Goal: Task Accomplishment & Management: Use online tool/utility

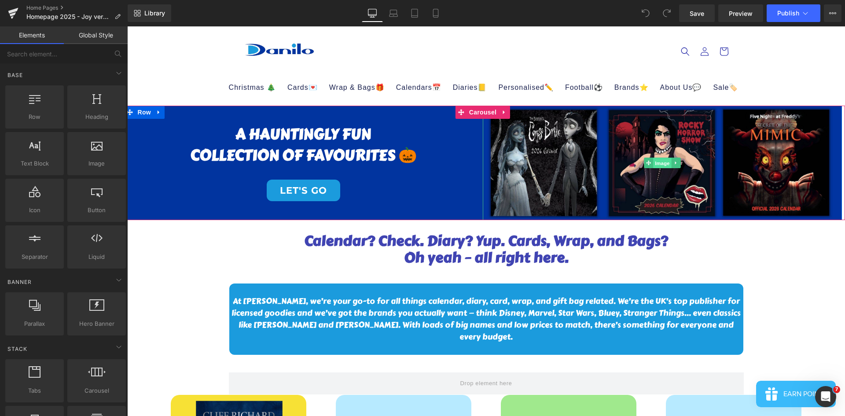
click at [664, 162] on span "Image" at bounding box center [662, 163] width 18 height 11
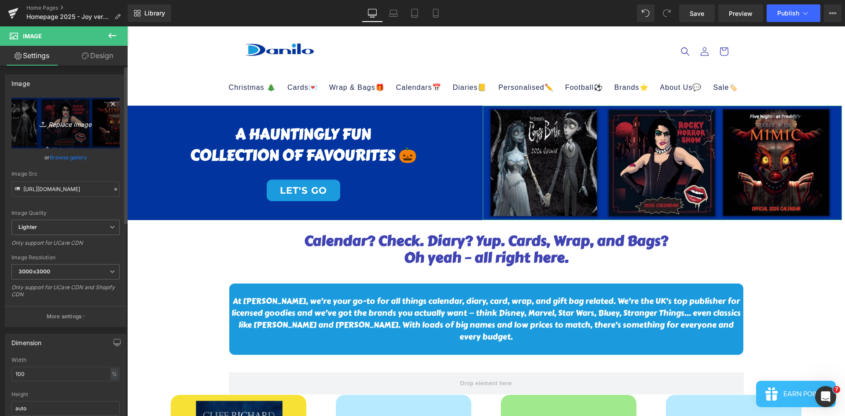
click at [70, 118] on icon "Replace Image" at bounding box center [65, 122] width 70 height 11
type input "C:\fakepath\GIFT BOX SETS.jpg"
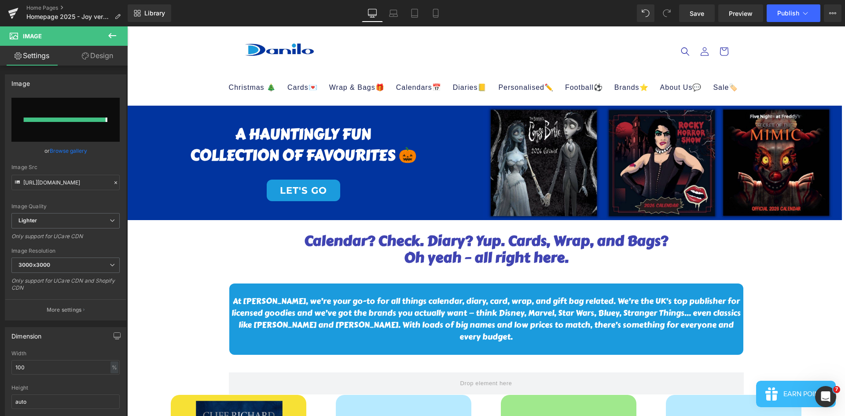
type input "[URL][DOMAIN_NAME]"
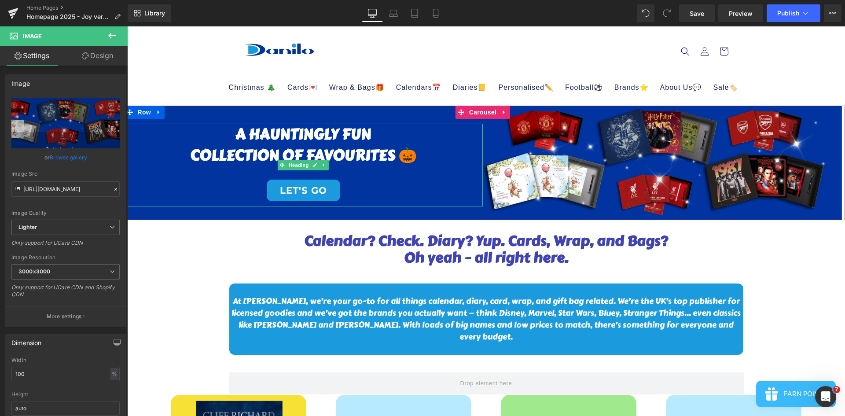
click at [309, 189] on link "LET'S GO" at bounding box center [303, 191] width 73 height 22
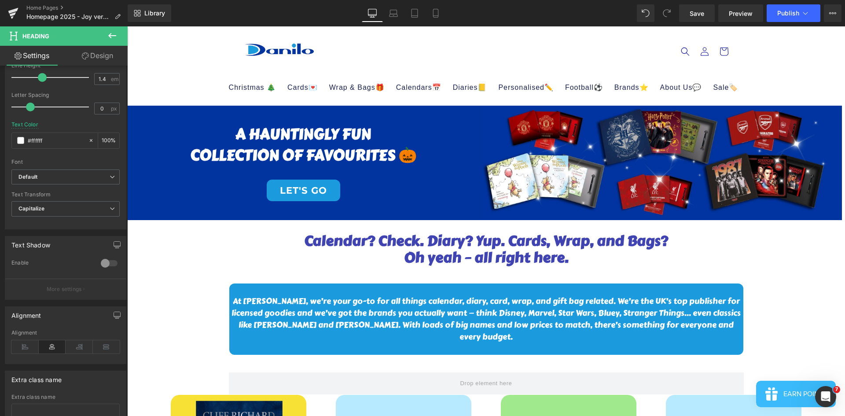
scroll to position [142, 0]
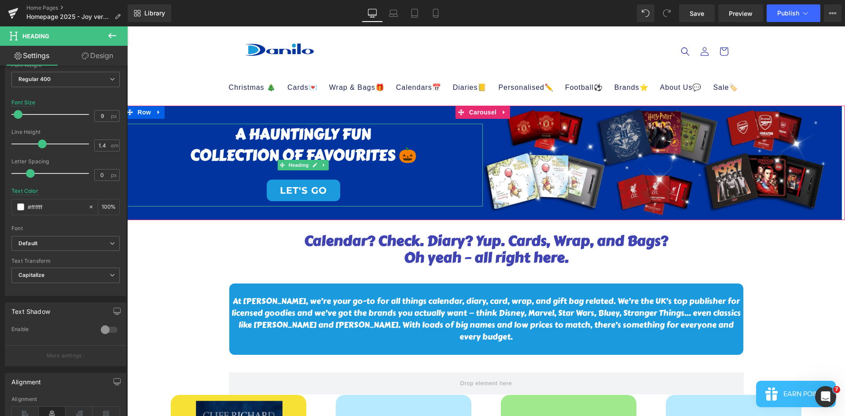
click at [308, 187] on link "LET'S GO" at bounding box center [303, 191] width 73 height 22
click at [316, 168] on link at bounding box center [315, 165] width 9 height 11
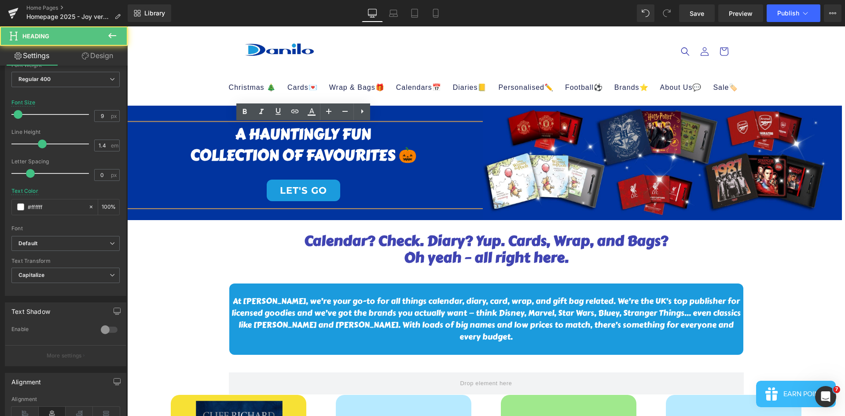
click at [320, 192] on link "LET'S GO" at bounding box center [303, 191] width 73 height 22
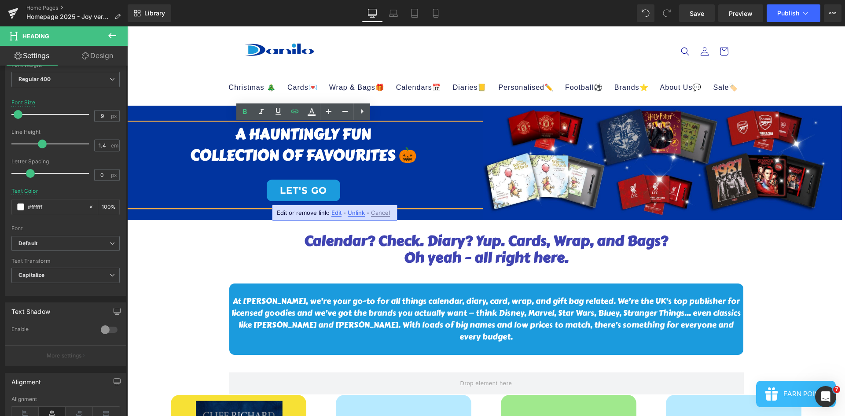
click at [334, 216] on span "Edit" at bounding box center [336, 212] width 10 height 7
click at [370, 217] on input "[URL][PERSON_NAME][DOMAIN_NAME]" at bounding box center [314, 216] width 136 height 22
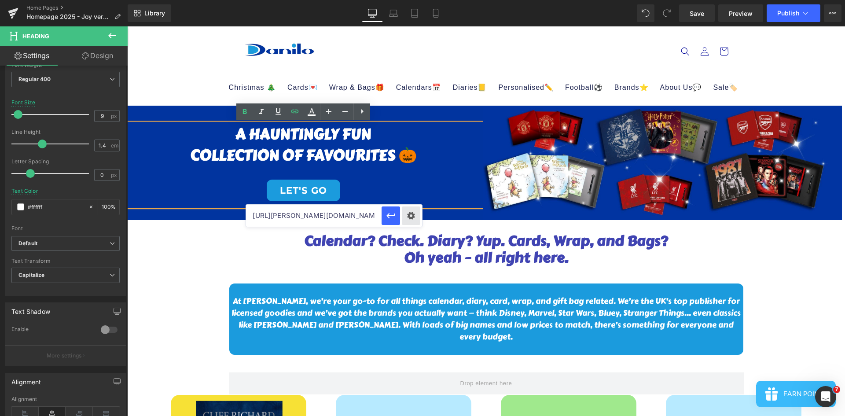
click at [418, 0] on div "Text Color Highlight Color #333333 Edit or remove link: Edit - Unlink - Cancel …" at bounding box center [422, 0] width 845 height 0
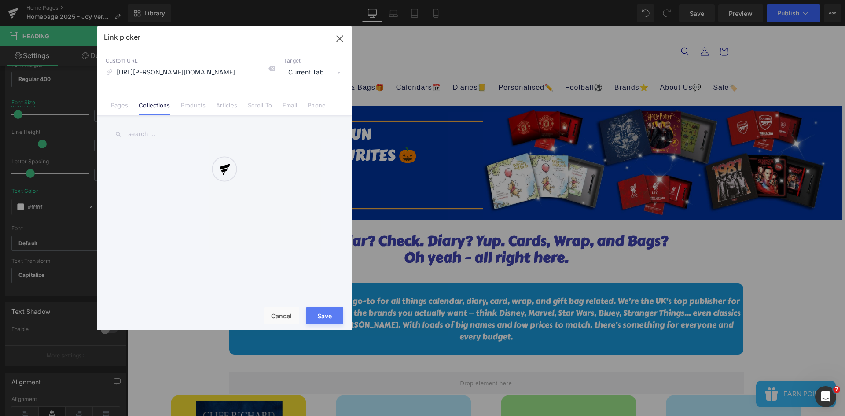
click at [172, 133] on div at bounding box center [224, 178] width 255 height 304
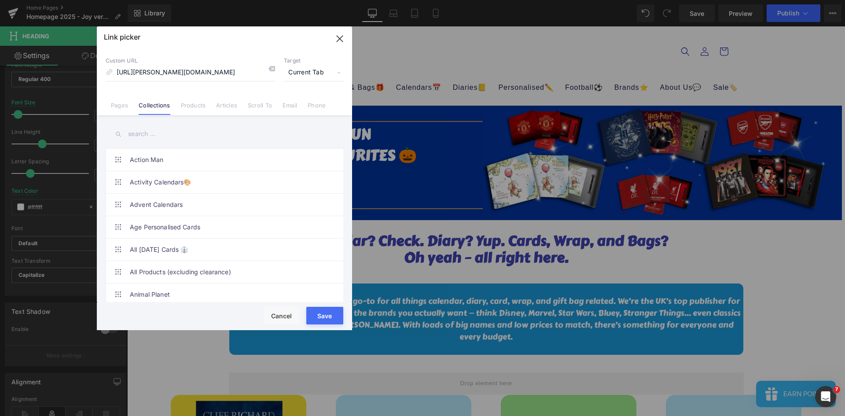
click at [139, 129] on input "text" at bounding box center [225, 134] width 238 height 20
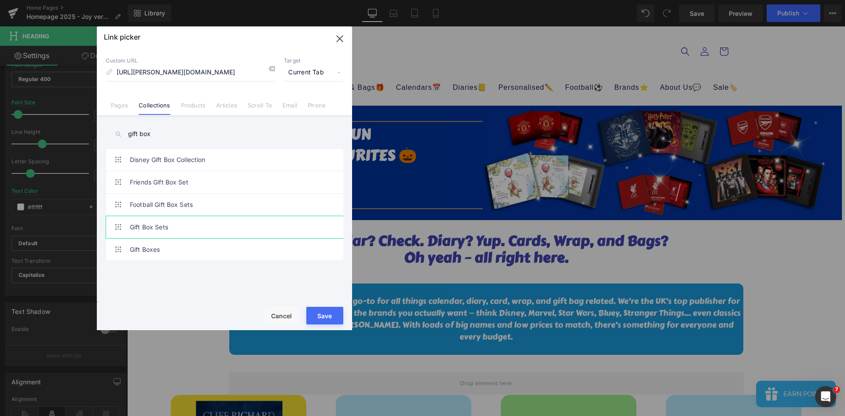
type input "gift box"
click at [175, 227] on link "Gift Box Sets" at bounding box center [227, 227] width 194 height 22
type input "/collections/2026-gift-box-sets"
click at [337, 321] on button "Save" at bounding box center [324, 316] width 37 height 18
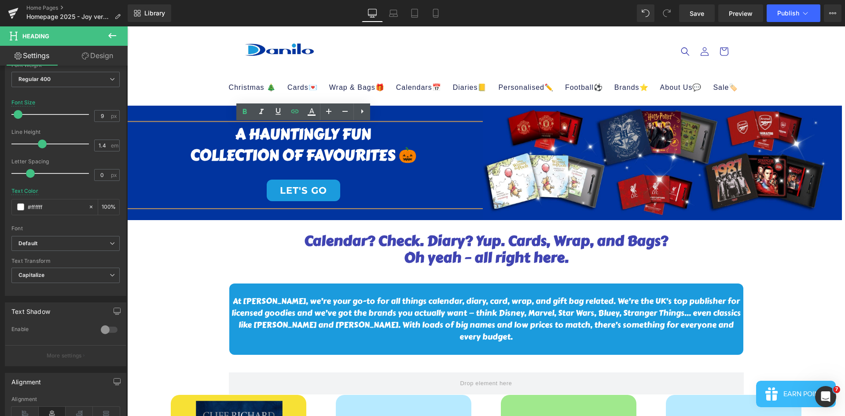
drag, startPoint x: 396, startPoint y: 154, endPoint x: 420, endPoint y: 156, distance: 23.4
click at [396, 154] on span "COLLECTION OF FAVOURITES 🎃" at bounding box center [303, 154] width 227 height 23
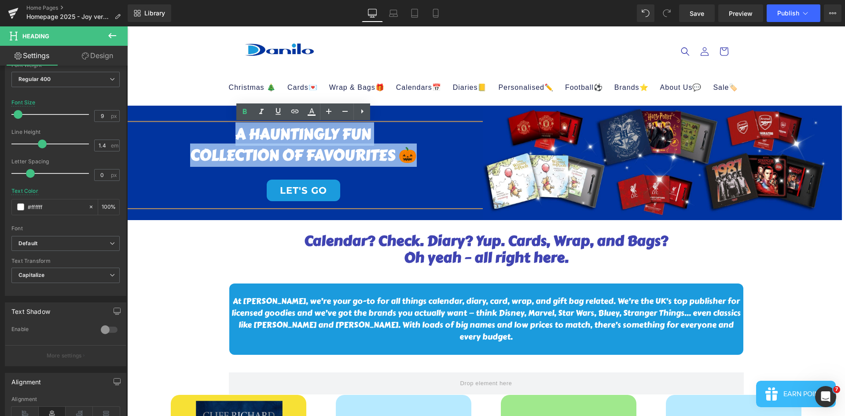
drag, startPoint x: 420, startPoint y: 156, endPoint x: 227, endPoint y: 135, distance: 194.3
click at [227, 135] on div "A HAUNTINGLY FUN COLLECTION OF FAVOURITES 🎃 LET'S GO" at bounding box center [303, 165] width 359 height 83
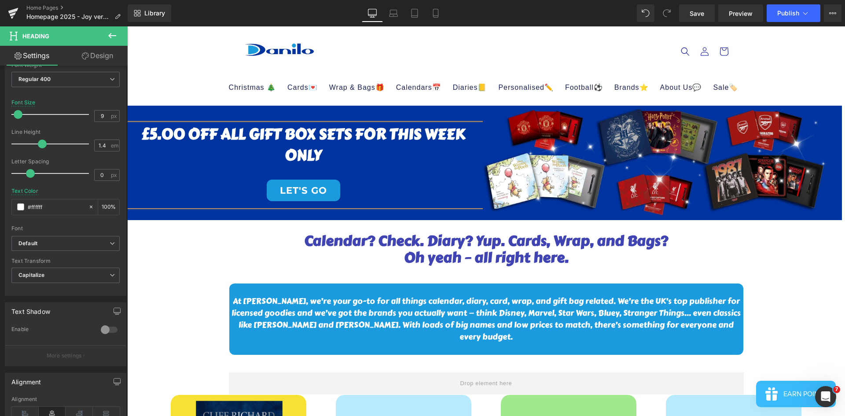
click at [357, 135] on h1 "£5.00 OFF ALL GIFT BOX SETS FOR THIS WEEK ONLY" at bounding box center [303, 145] width 359 height 42
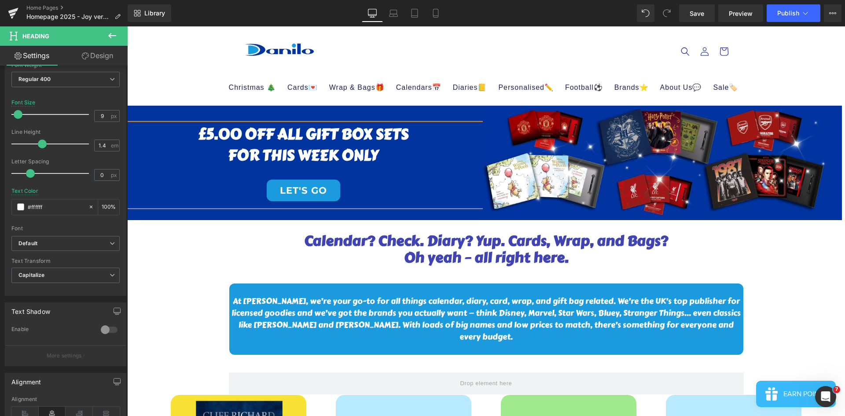
click at [398, 152] on h1 "FOR THIS WEEK ONLY" at bounding box center [303, 155] width 359 height 21
click at [668, 163] on span "Image" at bounding box center [662, 163] width 18 height 11
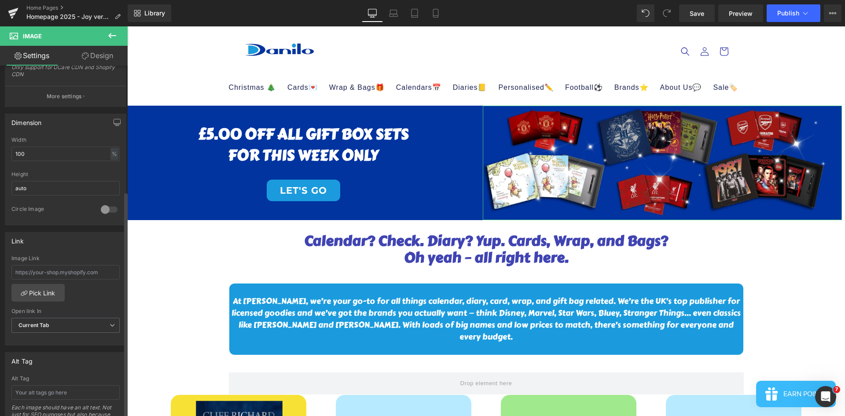
scroll to position [264, 0]
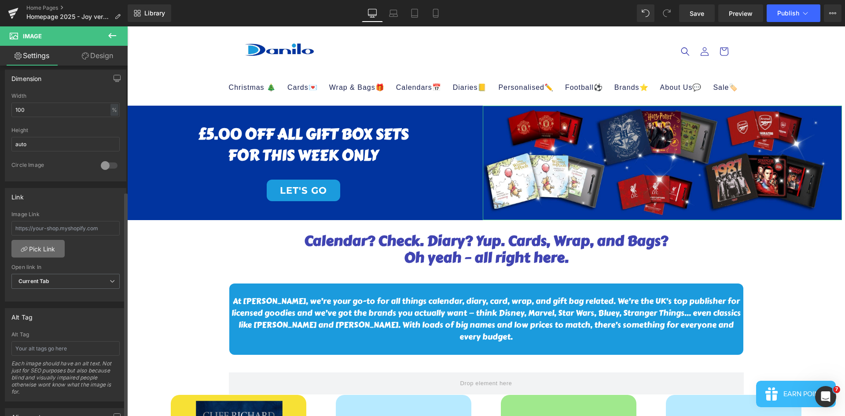
click at [43, 246] on link "Pick Link" at bounding box center [37, 249] width 53 height 18
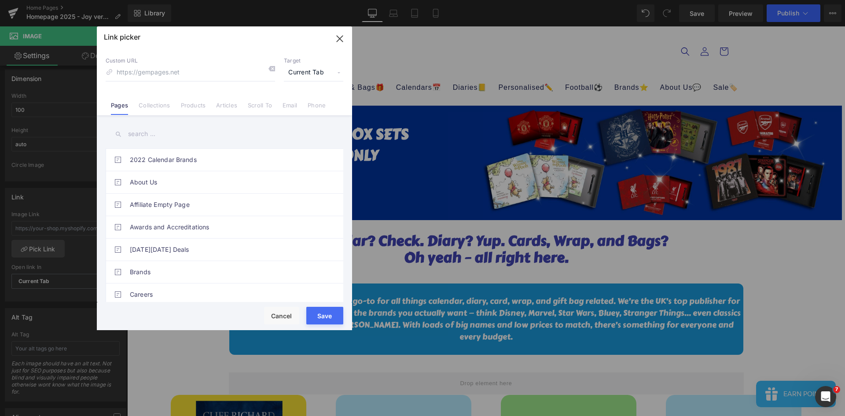
drag, startPoint x: 156, startPoint y: 104, endPoint x: 157, endPoint y: 132, distance: 28.6
click at [156, 106] on link "Collections" at bounding box center [154, 108] width 31 height 13
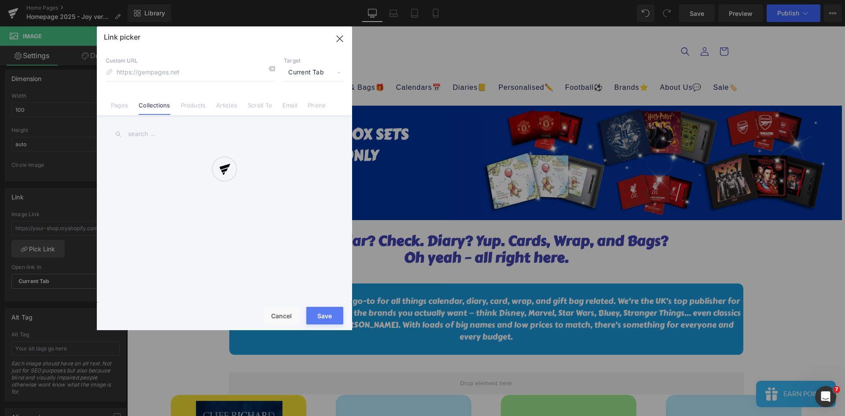
click at [157, 133] on div at bounding box center [224, 178] width 255 height 304
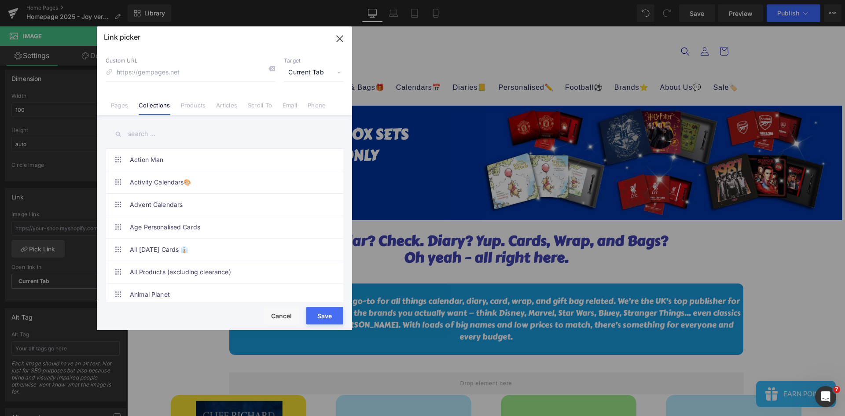
click at [141, 132] on input "text" at bounding box center [225, 134] width 238 height 20
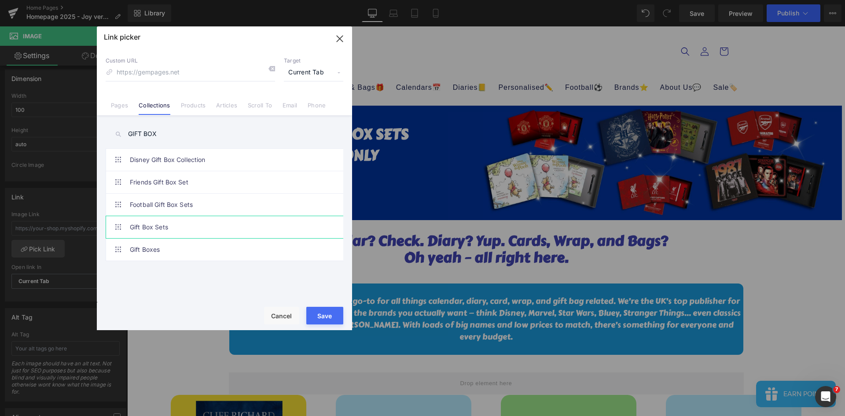
type input "GIFT BOX"
click at [245, 229] on link "Gift Box Sets" at bounding box center [227, 227] width 194 height 22
type input "/collections/2026-gift-box-sets"
click at [326, 315] on button "Save" at bounding box center [324, 316] width 37 height 18
type input "/collections/2026-gift-box-sets"
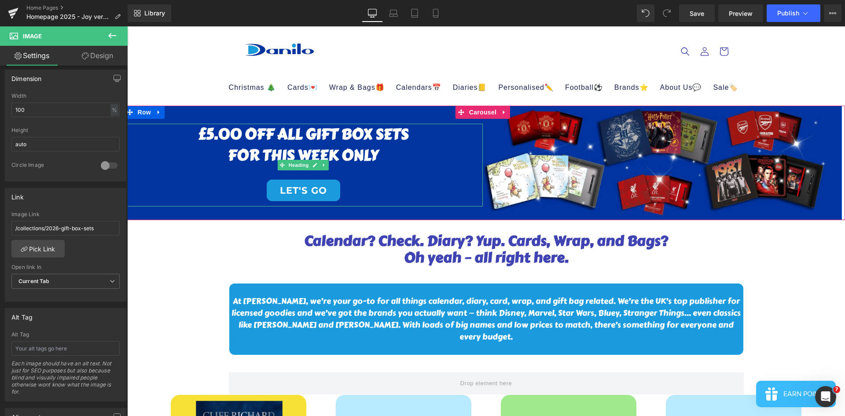
drag, startPoint x: 378, startPoint y: 151, endPoint x: 384, endPoint y: 165, distance: 15.2
click at [378, 151] on h1 "FOR THIS WEEK ONLY" at bounding box center [303, 155] width 359 height 21
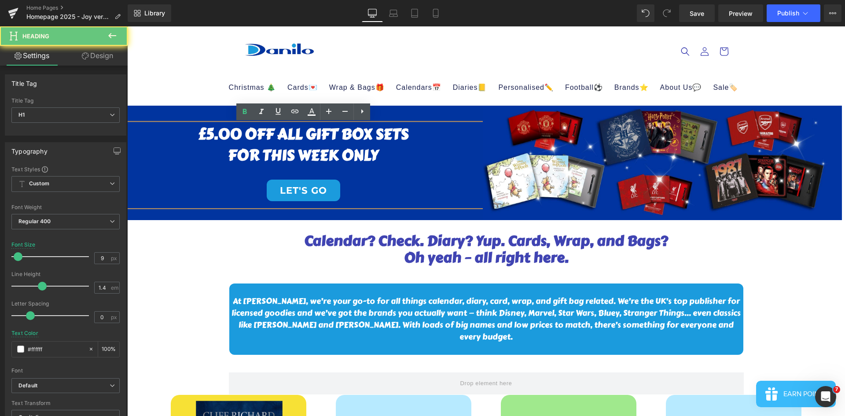
click at [385, 164] on h1 "FOR THIS WEEK ONLY" at bounding box center [303, 155] width 359 height 21
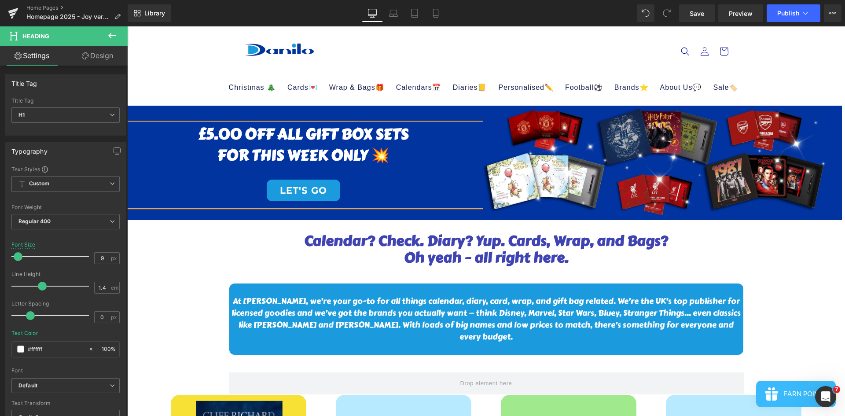
click at [191, 139] on h1 "£5.00 OFF ALL GIFT BOX SETS" at bounding box center [303, 134] width 359 height 21
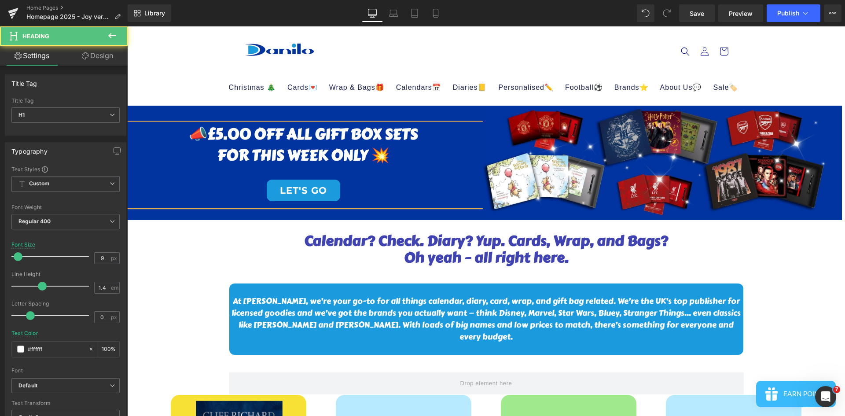
click at [372, 158] on h1 "FOR THIS WEEK ONLY 💥" at bounding box center [303, 155] width 359 height 21
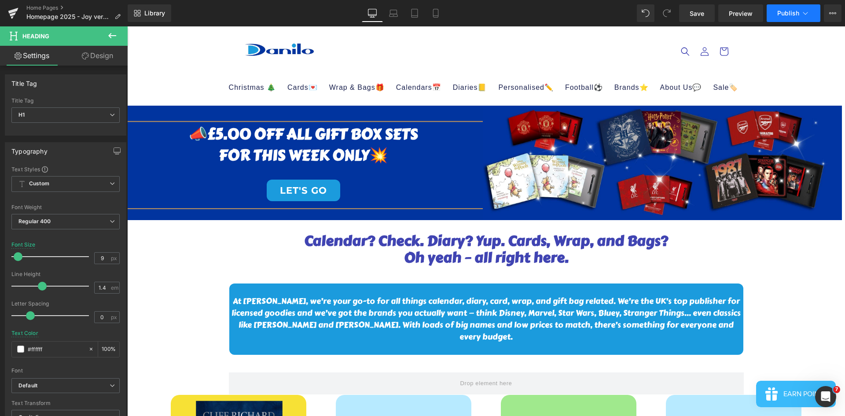
click at [783, 16] on span "Publish" at bounding box center [788, 13] width 22 height 7
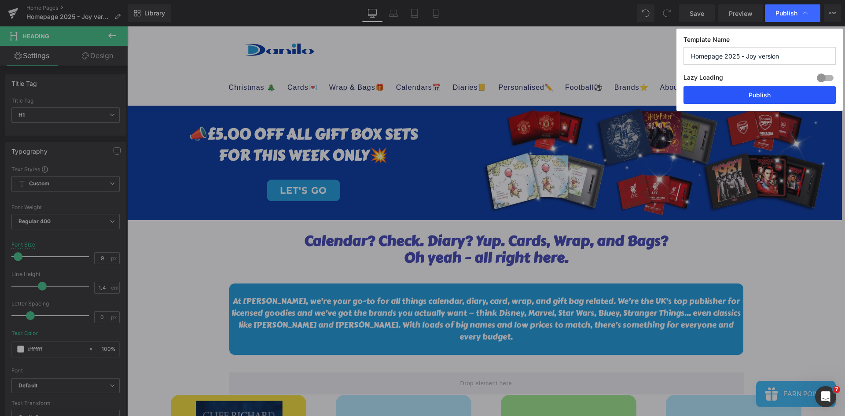
click at [774, 92] on button "Publish" at bounding box center [759, 95] width 152 height 18
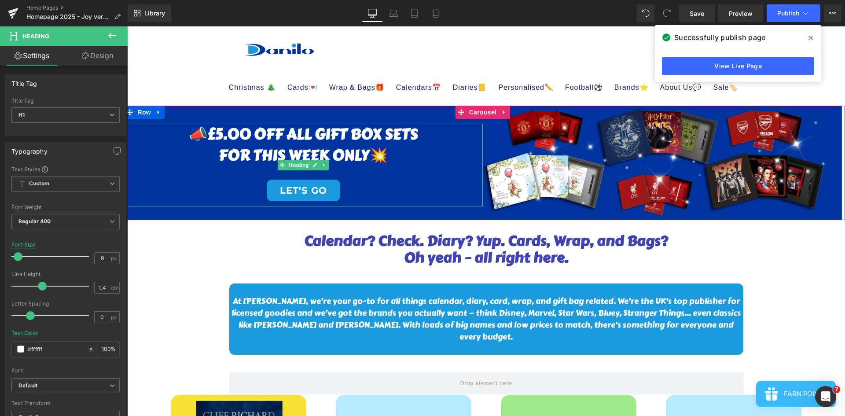
click at [315, 131] on h1 "📣£5.00 OFF ALL GIFT BOX SETS" at bounding box center [303, 134] width 359 height 21
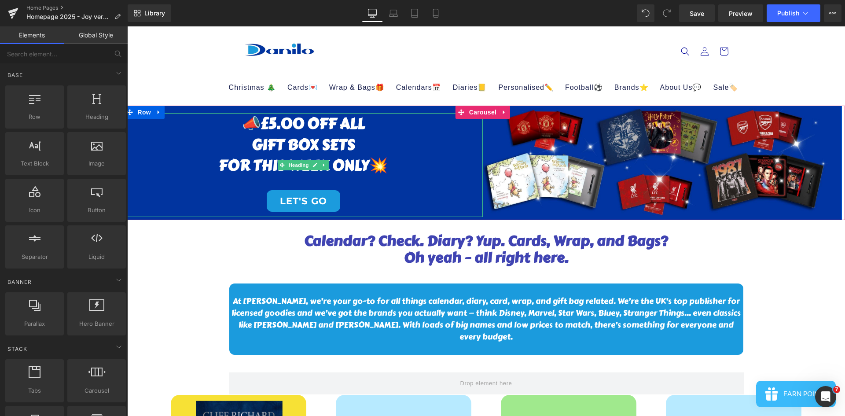
click at [253, 160] on h1 "FOR THIS WEEK ONLY💥" at bounding box center [303, 165] width 359 height 21
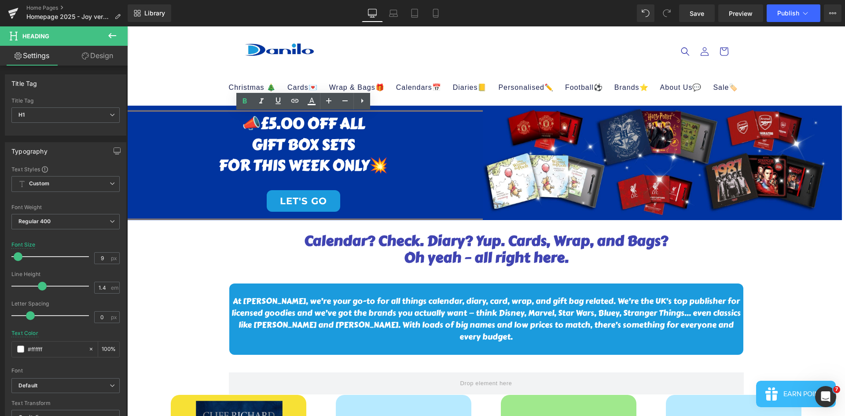
click at [312, 167] on h1 "FOR THIS WEEK ONLY💥" at bounding box center [303, 165] width 359 height 21
click at [249, 163] on h1 "FOR THIS WEEK ONLY💥" at bounding box center [303, 165] width 359 height 21
click at [253, 161] on h1 "FOR THIS WEEK ONLY💥" at bounding box center [303, 165] width 359 height 21
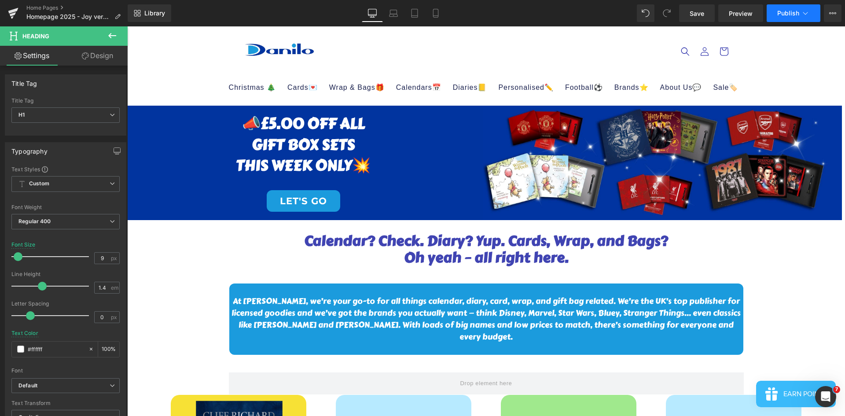
click at [792, 13] on span "Publish" at bounding box center [788, 13] width 22 height 7
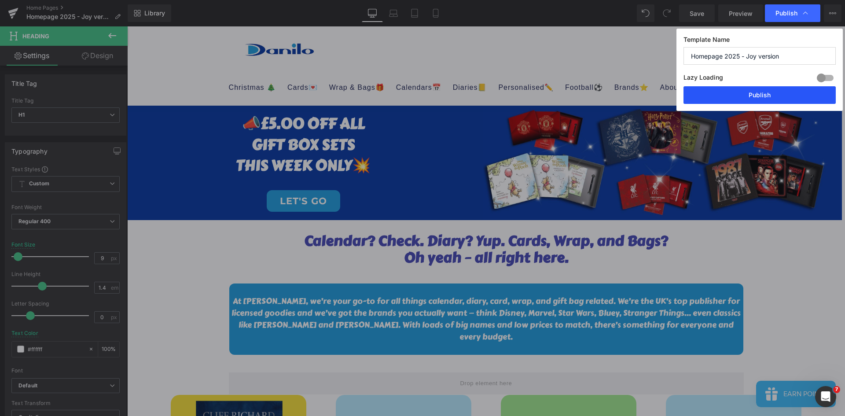
click at [779, 99] on button "Publish" at bounding box center [759, 95] width 152 height 18
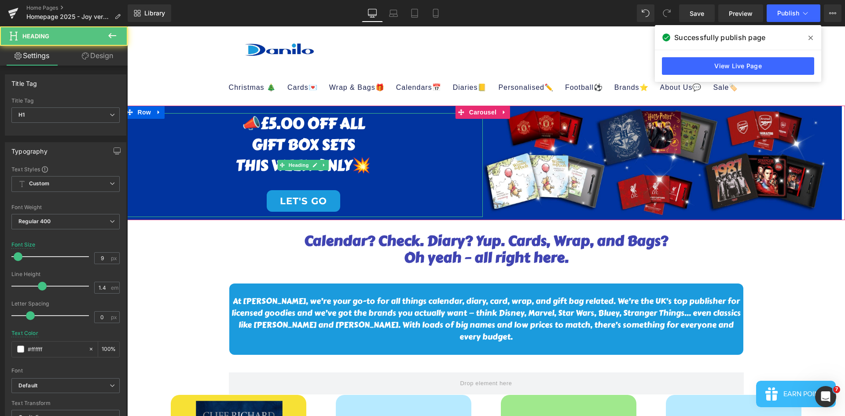
click at [260, 121] on h1 "📣£5.00 OFF ALL" at bounding box center [303, 123] width 359 height 21
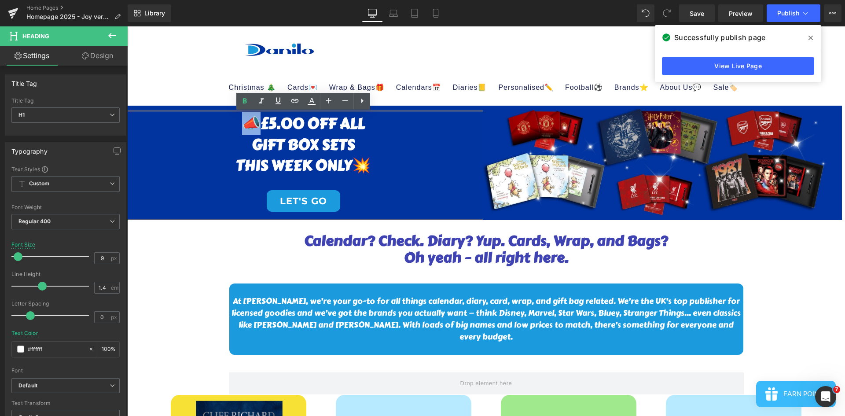
drag, startPoint x: 256, startPoint y: 119, endPoint x: 241, endPoint y: 120, distance: 15.0
click at [241, 120] on h1 "📣£5.00 OFF ALL" at bounding box center [303, 123] width 359 height 21
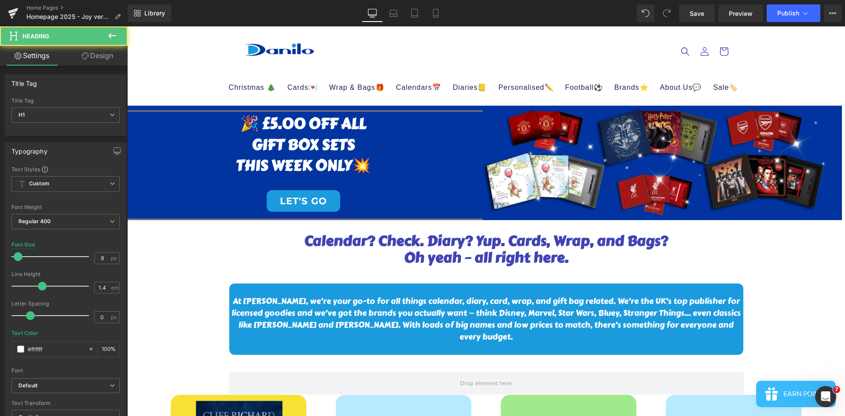
click at [348, 165] on h1 "THIS WEEK ONLY💥" at bounding box center [303, 165] width 359 height 21
click at [261, 123] on h1 "🎉 £5.00 OFF ALL" at bounding box center [303, 123] width 359 height 21
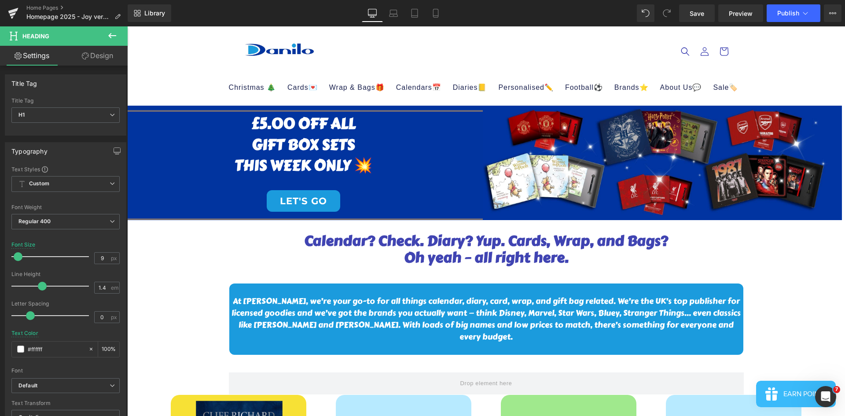
click at [387, 155] on h1 "THIS WEEK ONLY 💥" at bounding box center [303, 165] width 359 height 21
click at [377, 146] on h1 "GIFT BOX SETS" at bounding box center [303, 144] width 359 height 21
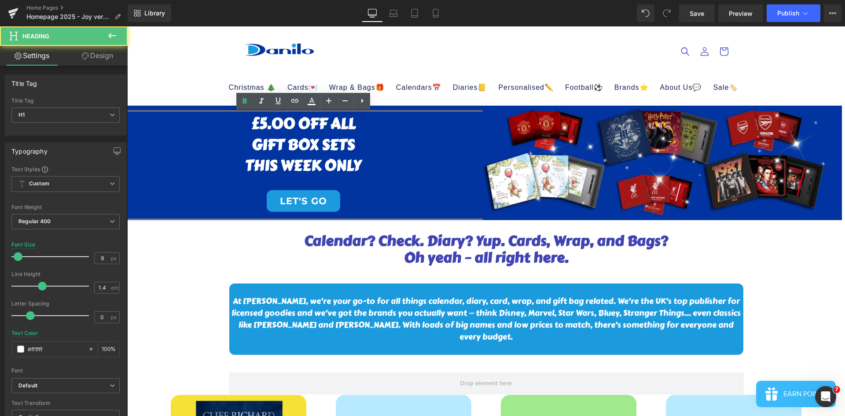
drag, startPoint x: 352, startPoint y: 138, endPoint x: 357, endPoint y: 143, distance: 7.2
click at [357, 143] on h1 "GIFT BOX SETS" at bounding box center [303, 144] width 359 height 21
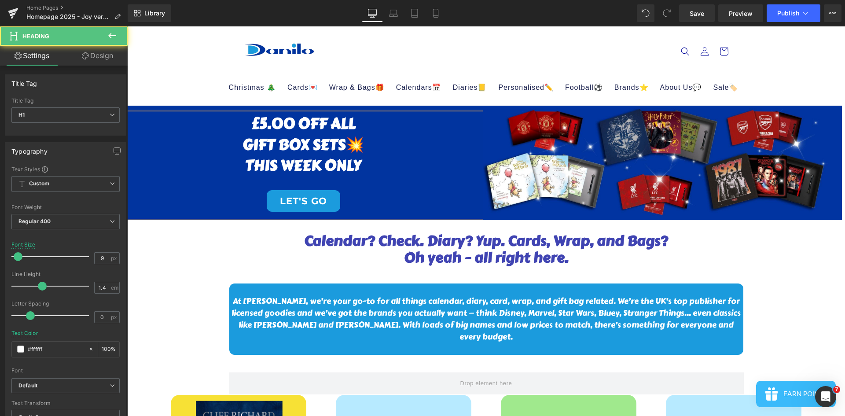
drag, startPoint x: 242, startPoint y: 144, endPoint x: 232, endPoint y: 144, distance: 10.6
click at [232, 144] on h1 "GIFT BOX SETS💥" at bounding box center [303, 144] width 359 height 21
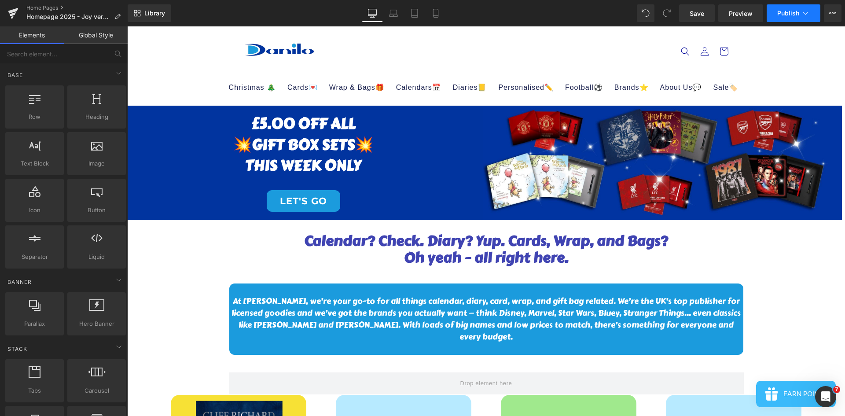
click at [792, 11] on span "Publish" at bounding box center [788, 13] width 22 height 7
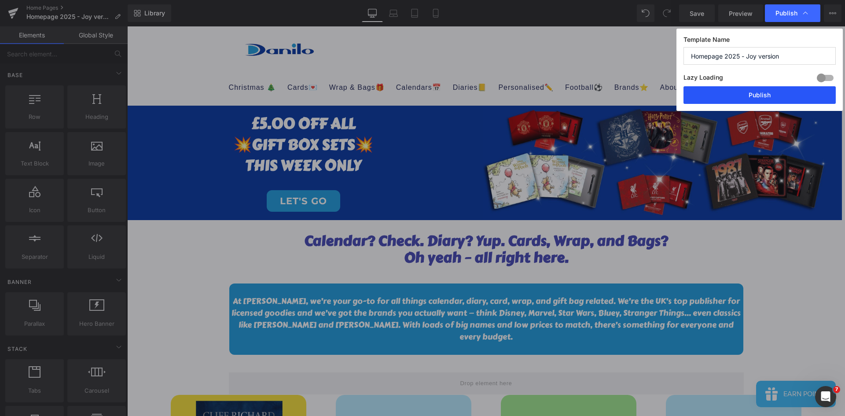
click at [777, 93] on button "Publish" at bounding box center [759, 95] width 152 height 18
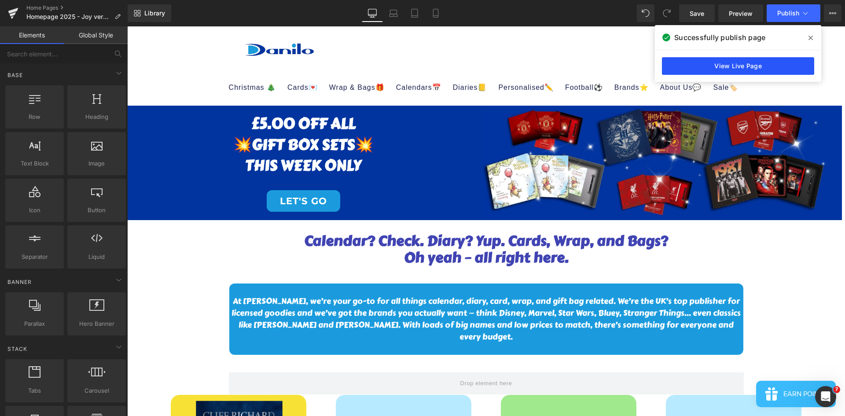
click at [769, 64] on link "View Live Page" at bounding box center [738, 66] width 152 height 18
